Goal: Task Accomplishment & Management: Use online tool/utility

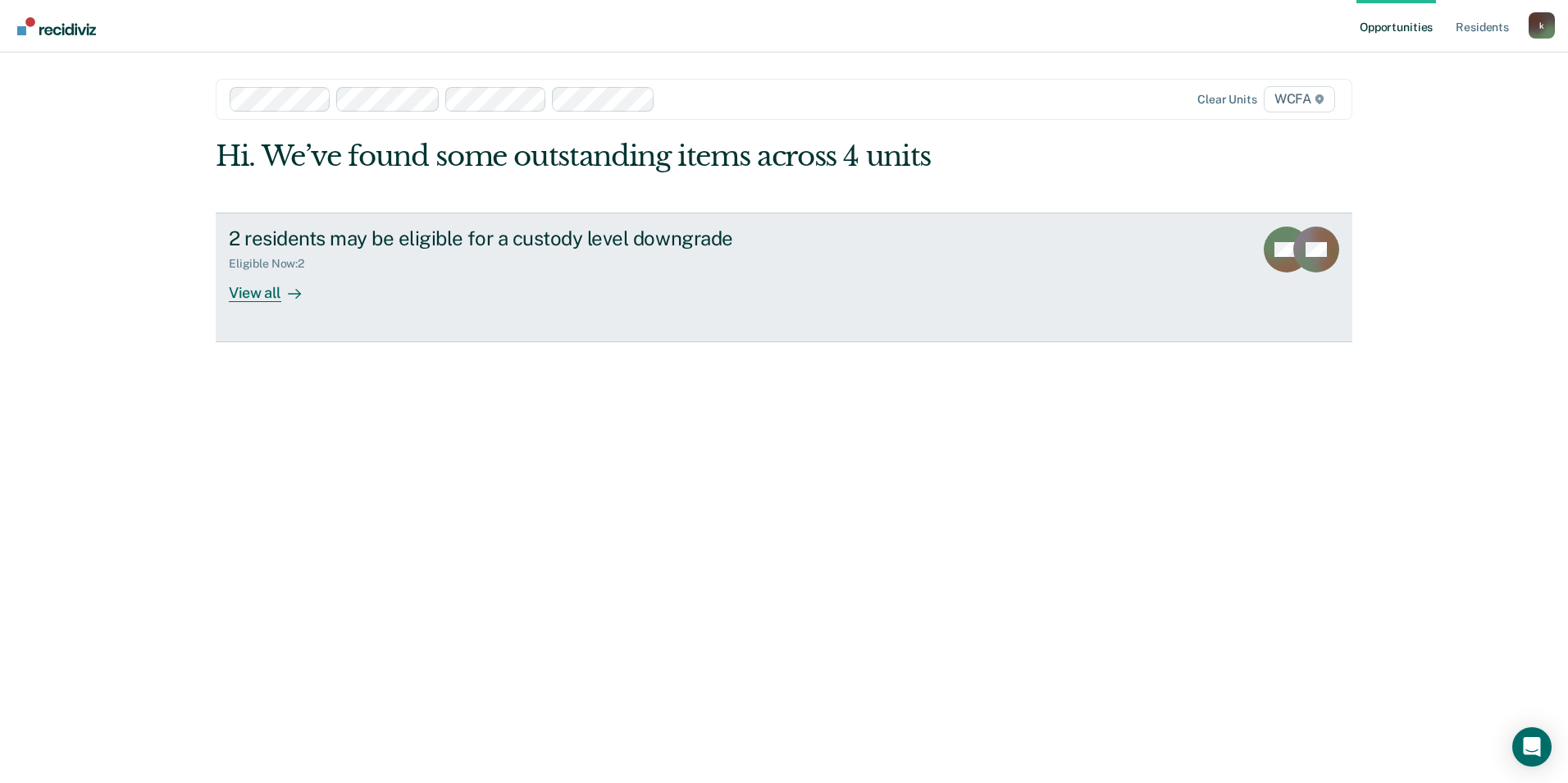
click at [501, 300] on div "2 residents may be eligible for a custody level downgrade Eligible Now : 2 View…" at bounding box center [536, 264] width 615 height 76
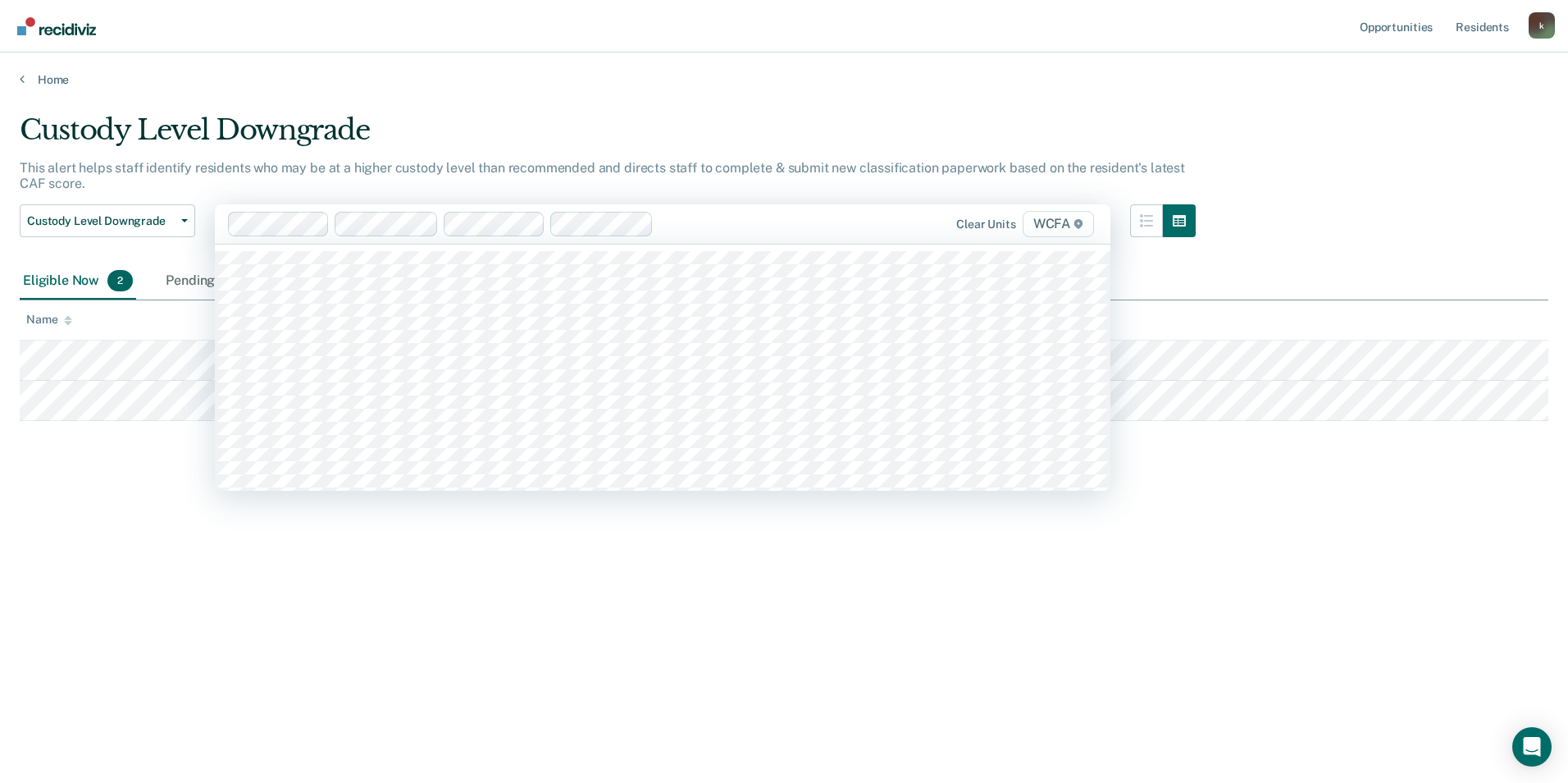
click at [706, 222] on div at bounding box center [747, 223] width 175 height 19
type input "wcf"
type input "wcfa"
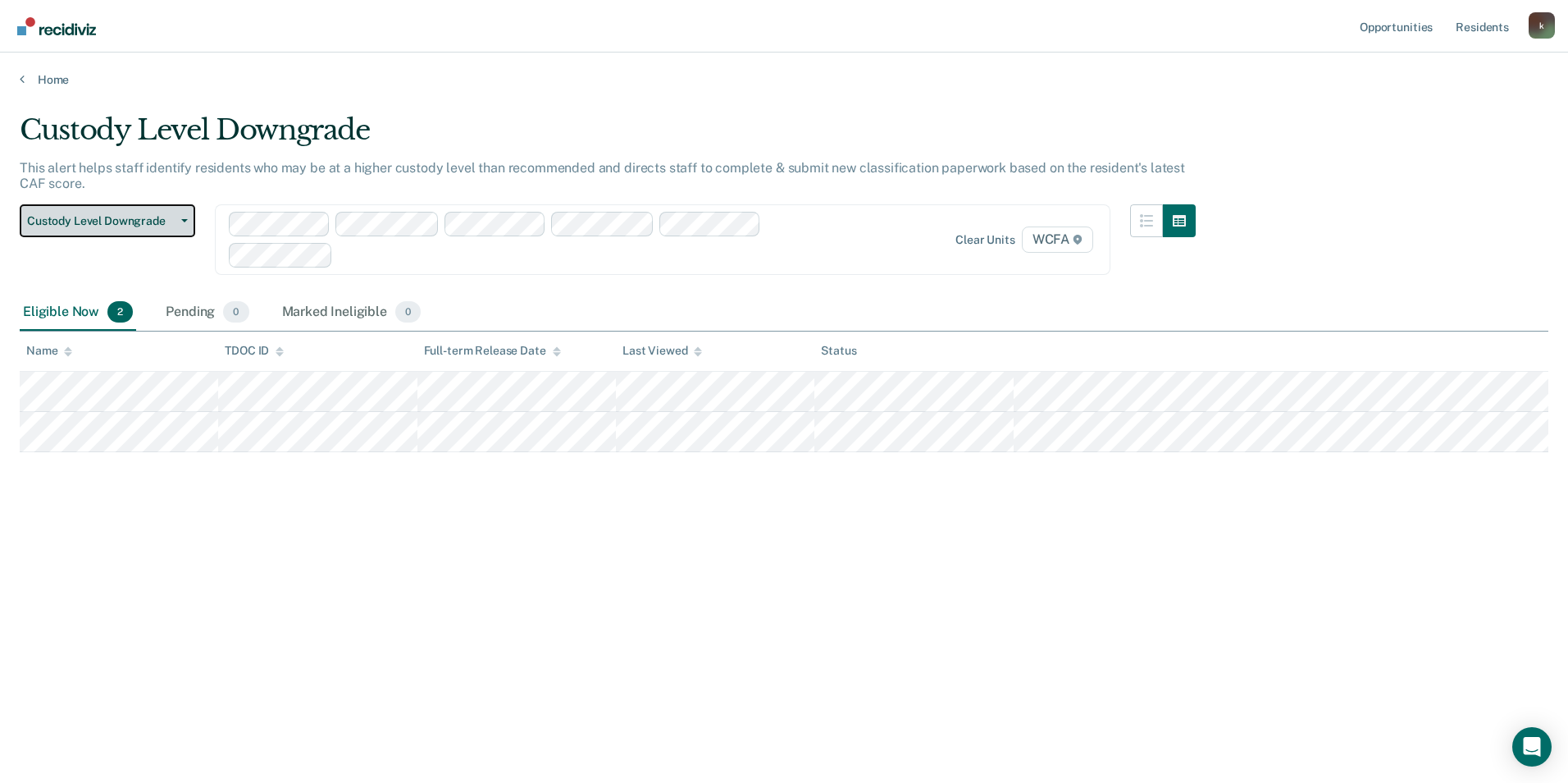
click at [183, 219] on icon "button" at bounding box center [184, 220] width 7 height 3
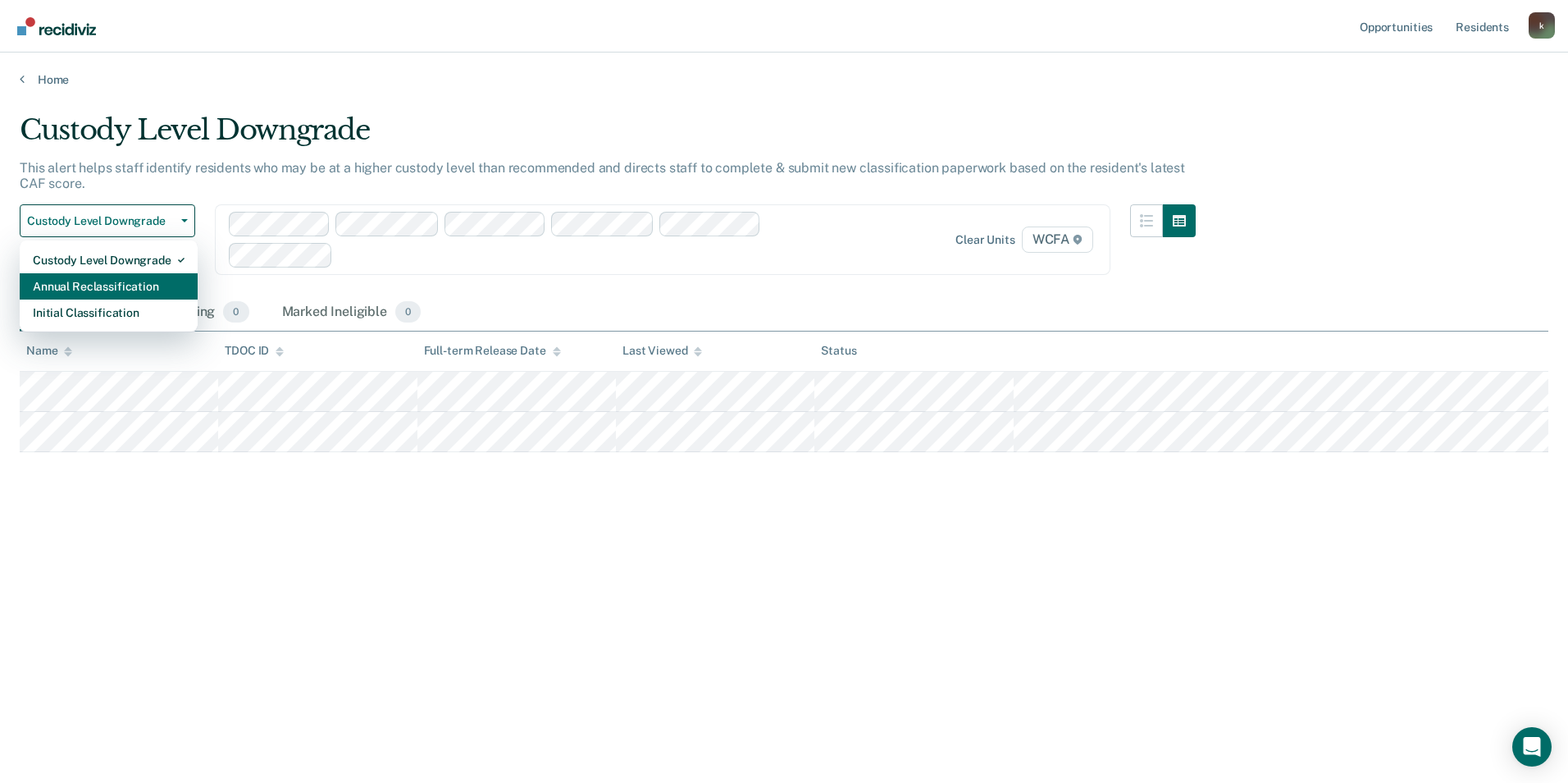
click at [142, 282] on div "Annual Reclassification" at bounding box center [109, 287] width 151 height 26
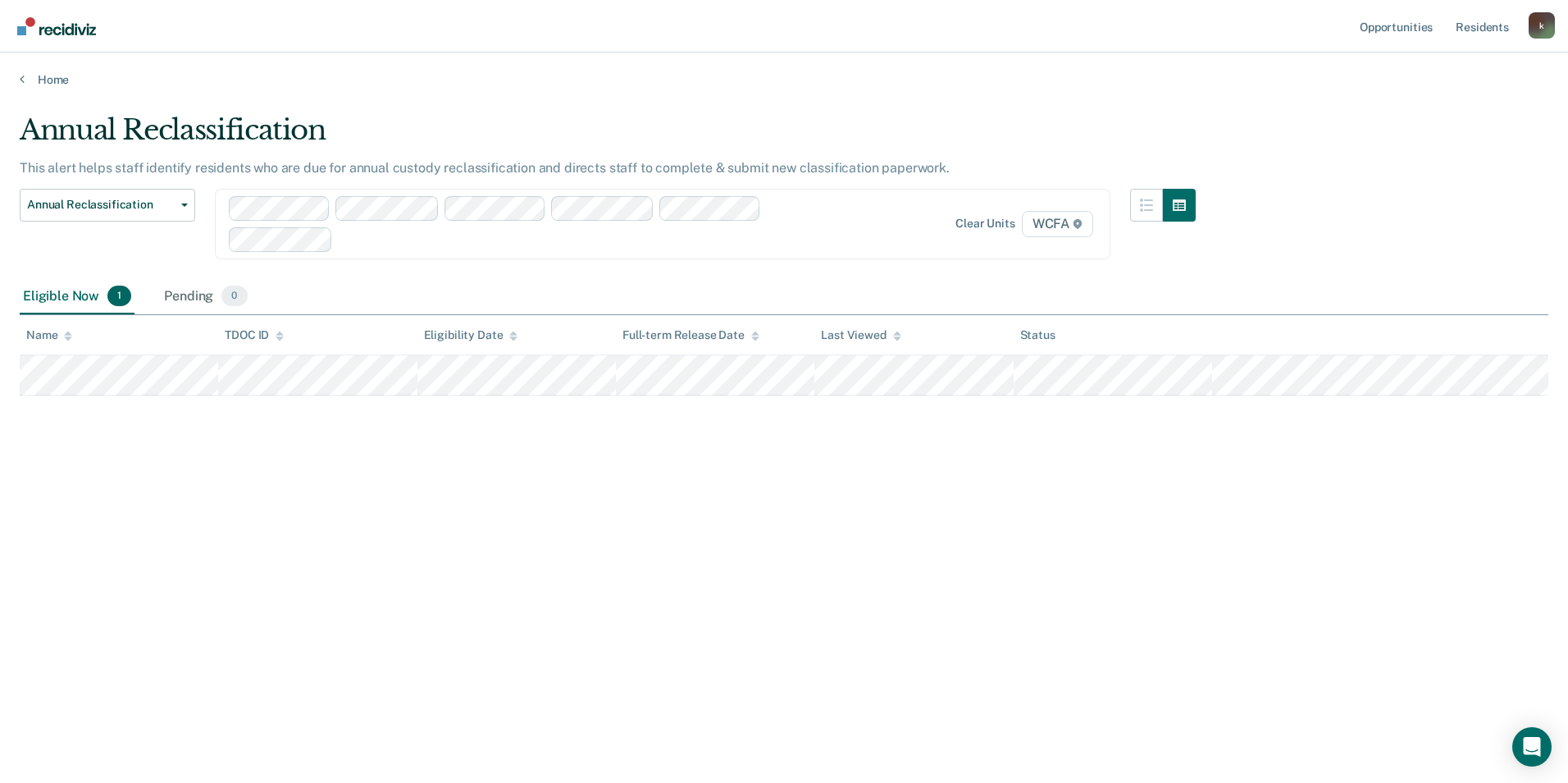
click at [356, 248] on div at bounding box center [587, 239] width 495 height 19
